Goal: Task Accomplishment & Management: Manage account settings

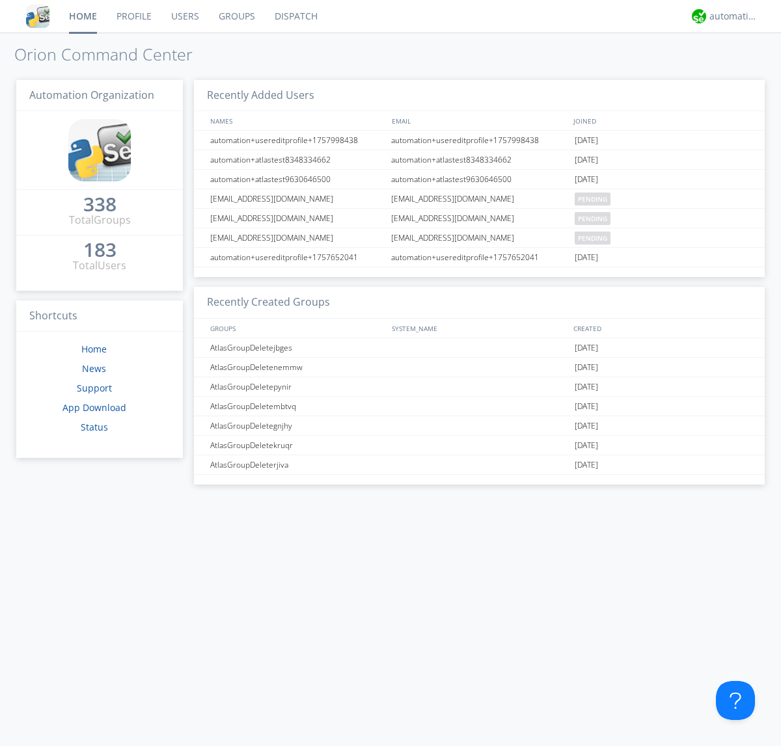
click at [236, 16] on link "Groups" at bounding box center [237, 16] width 56 height 33
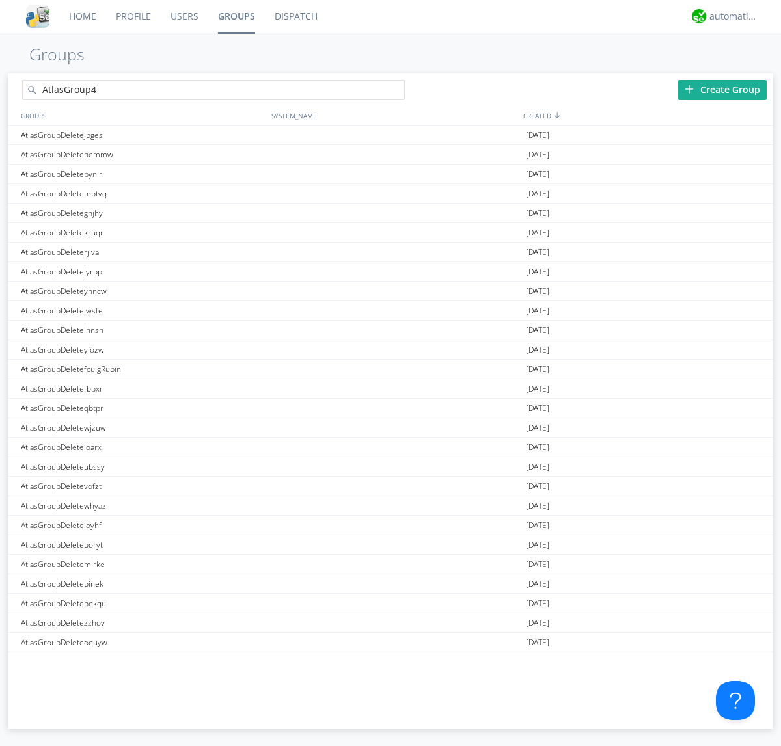
type input "AtlasGroup4"
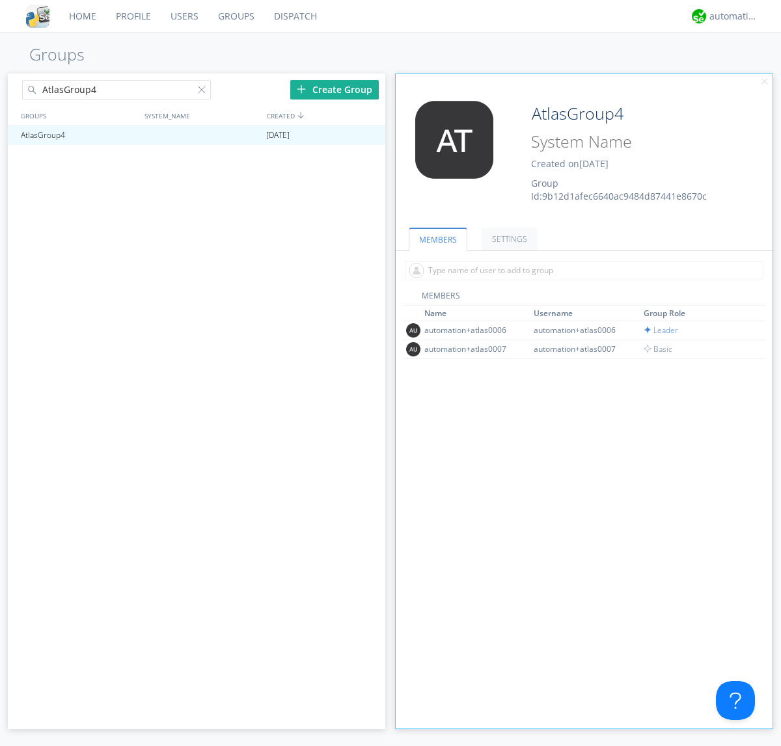
click at [507, 239] on link "SETTINGS" at bounding box center [509, 239] width 56 height 23
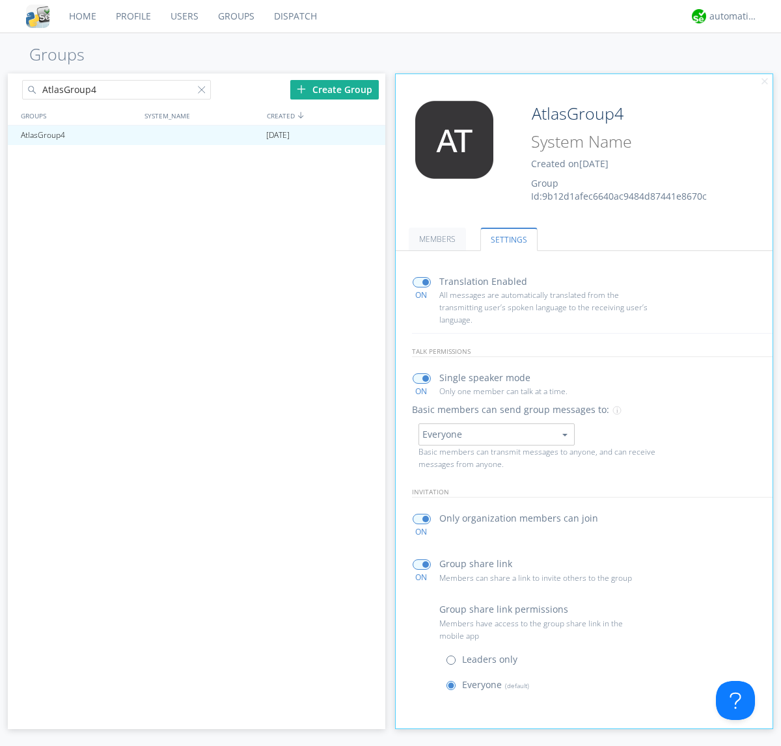
click at [496, 434] on button "Everyone" at bounding box center [496, 435] width 156 height 22
click at [0, 0] on link "Leaders only" at bounding box center [0, 0] width 0 height 0
click at [730, 16] on div "automation+atlas" at bounding box center [733, 16] width 49 height 13
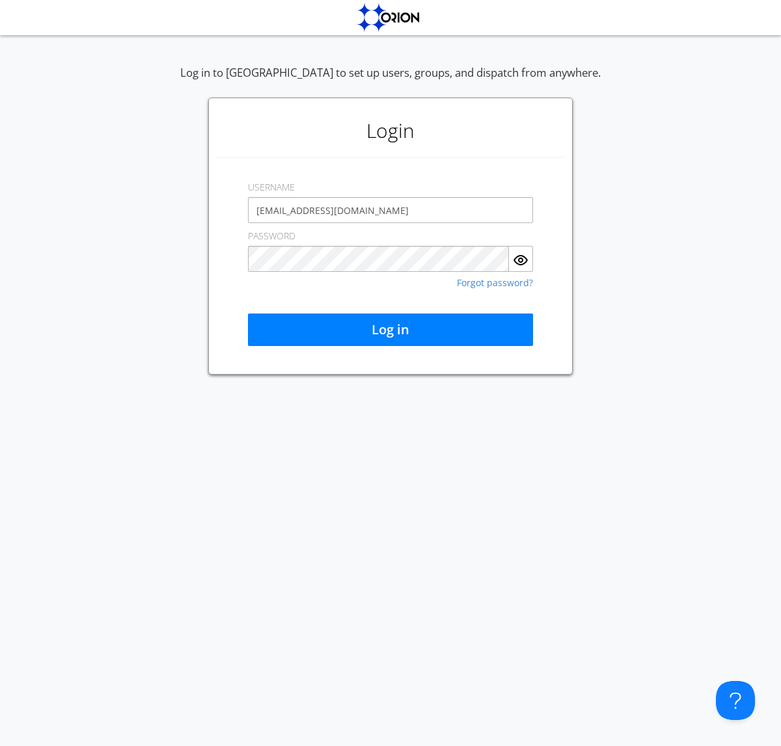
type input "[EMAIL_ADDRESS][DOMAIN_NAME]"
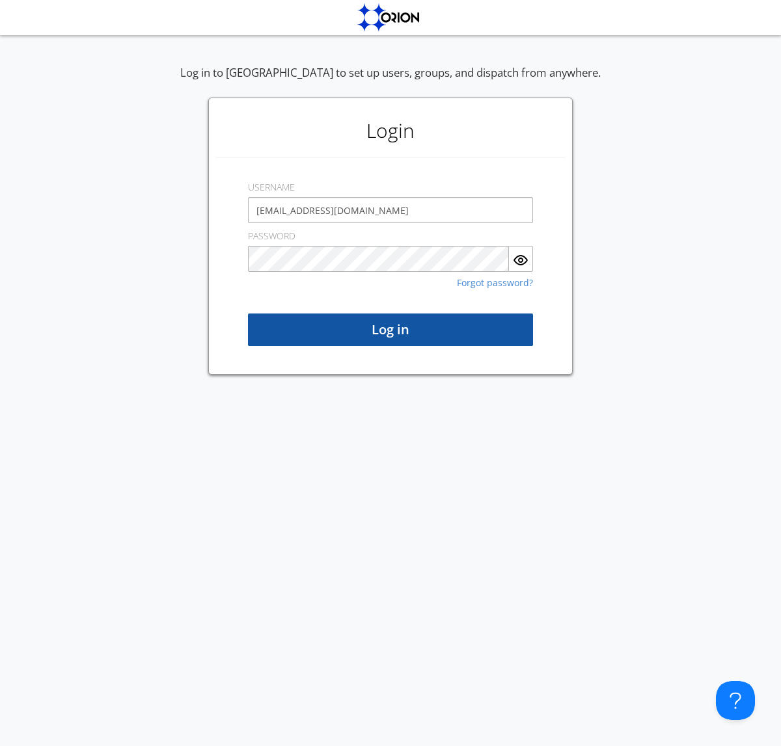
click at [390, 330] on button "Log in" at bounding box center [390, 330] width 285 height 33
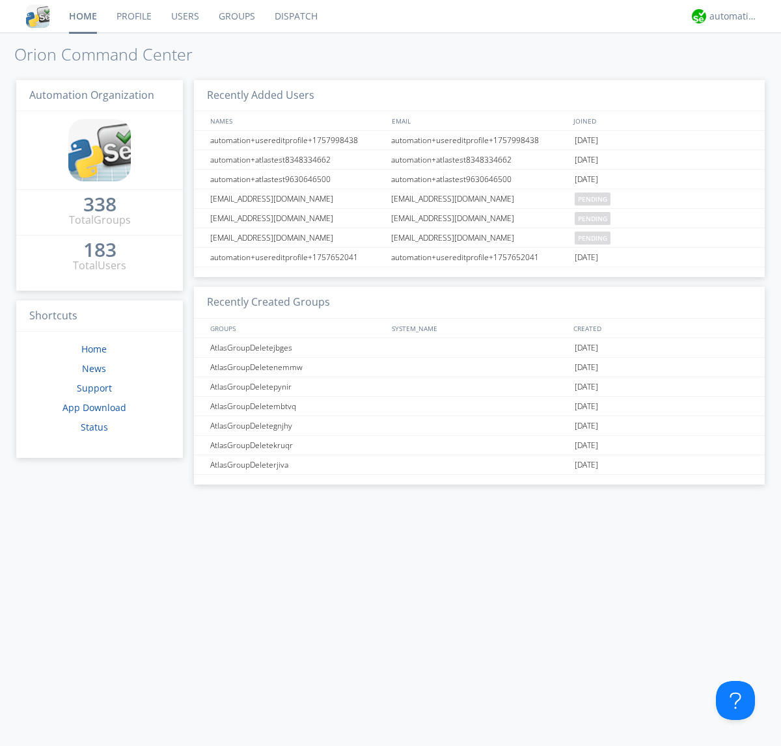
click at [236, 16] on link "Groups" at bounding box center [237, 16] width 56 height 33
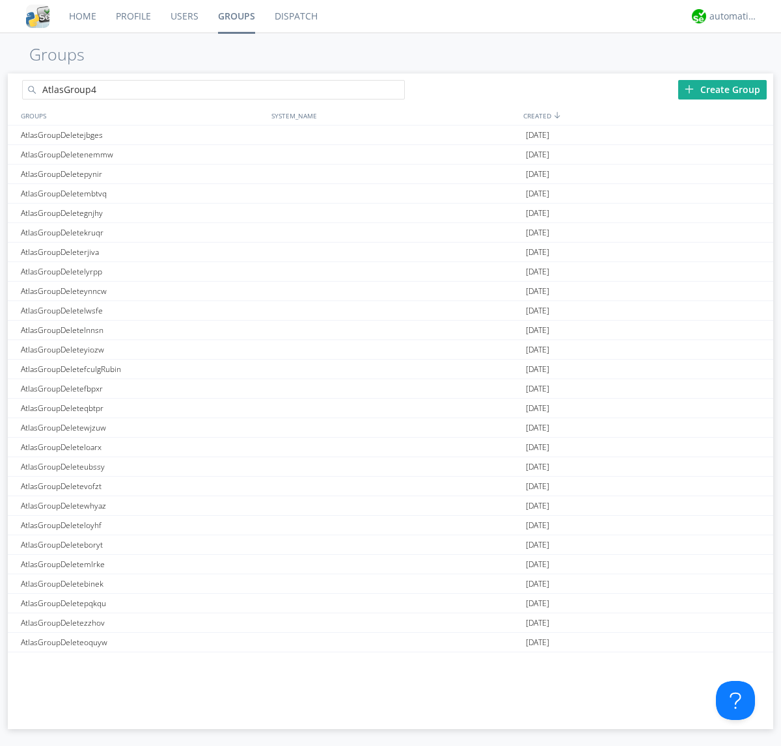
type input "AtlasGroup4"
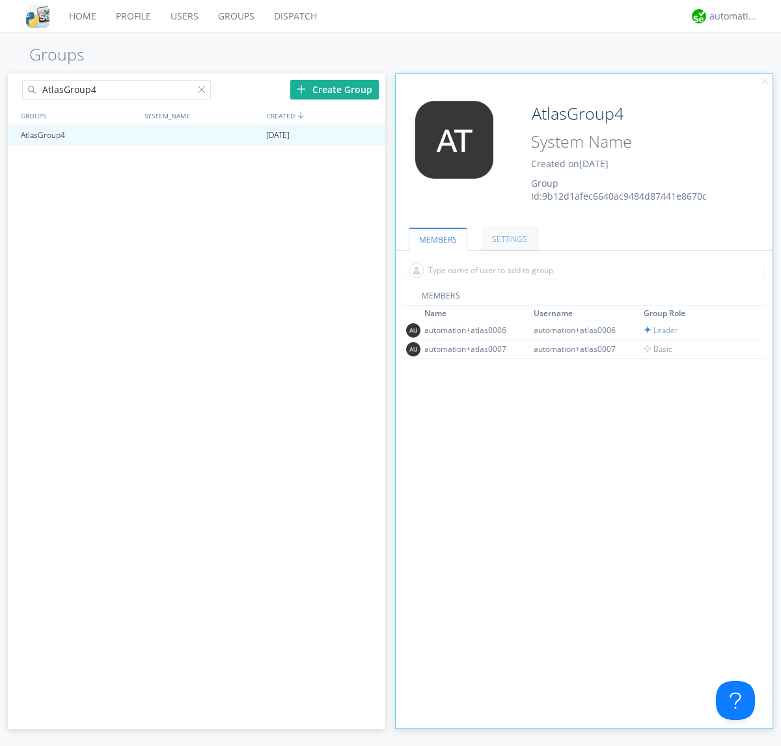
click at [507, 239] on link "SETTINGS" at bounding box center [509, 239] width 56 height 23
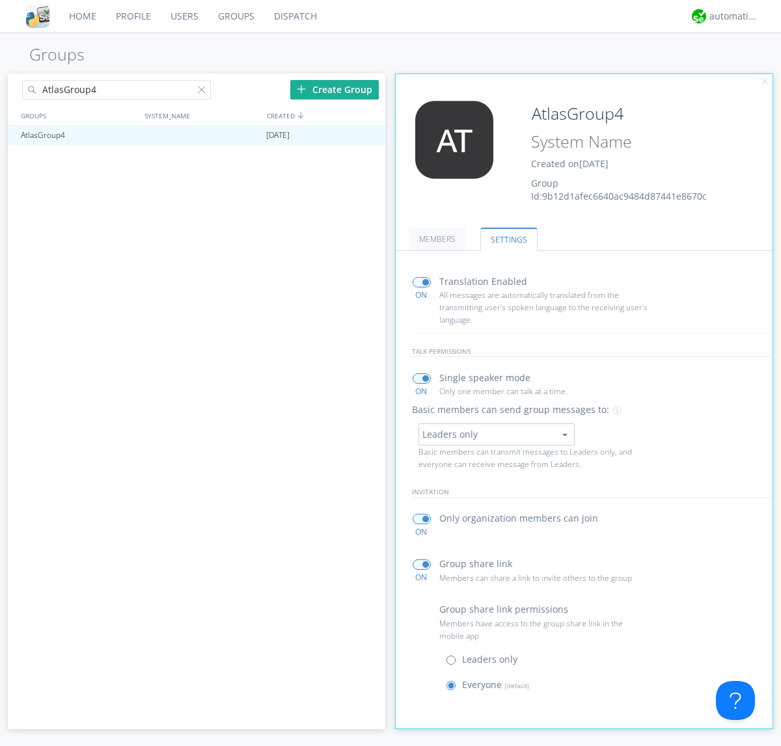
click at [496, 434] on button "Leaders only" at bounding box center [496, 435] width 156 height 22
click at [0, 0] on link "No One (Direct Messages Only)" at bounding box center [0, 0] width 0 height 0
click at [496, 434] on button "No One (Direct Messages Only)" at bounding box center [496, 435] width 156 height 22
click at [0, 0] on link "Everyone" at bounding box center [0, 0] width 0 height 0
click at [730, 16] on div "automation+atlas" at bounding box center [733, 16] width 49 height 13
